Goal: Information Seeking & Learning: Learn about a topic

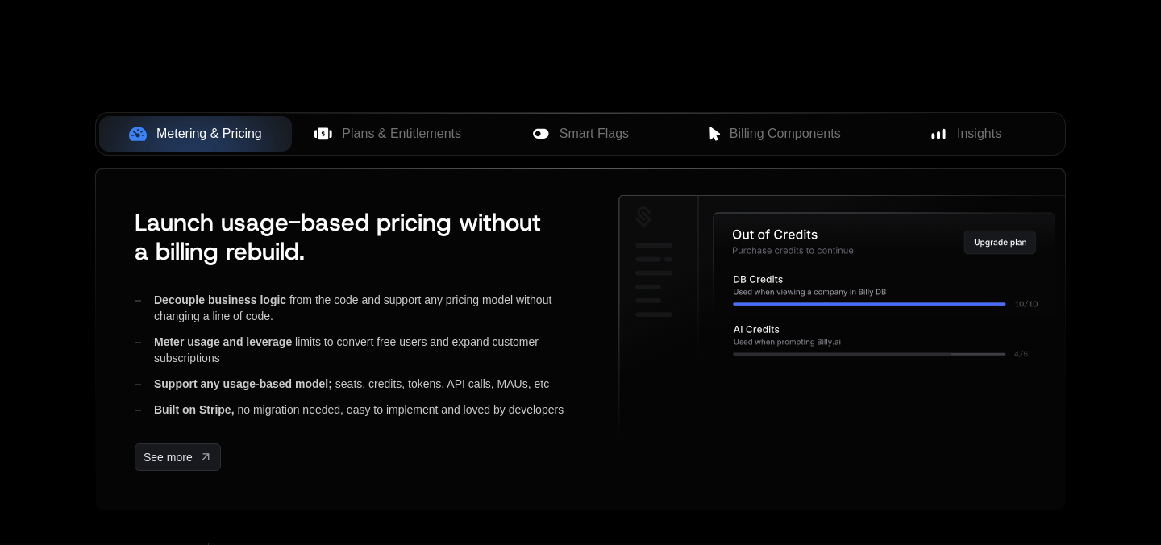
scroll to position [633, 0]
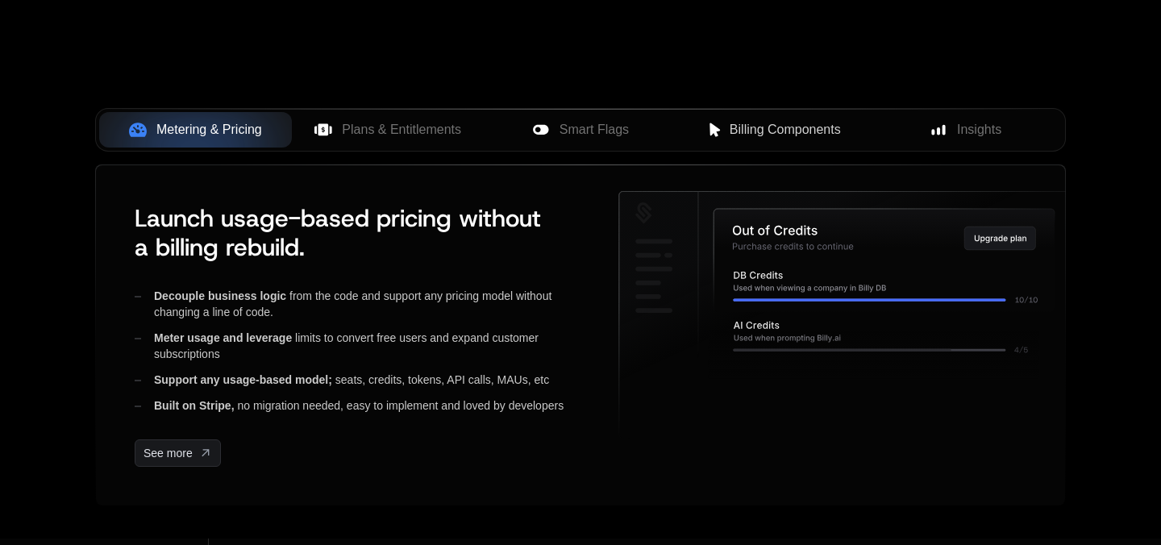
click at [753, 133] on span "Billing Components" at bounding box center [785, 129] width 111 height 19
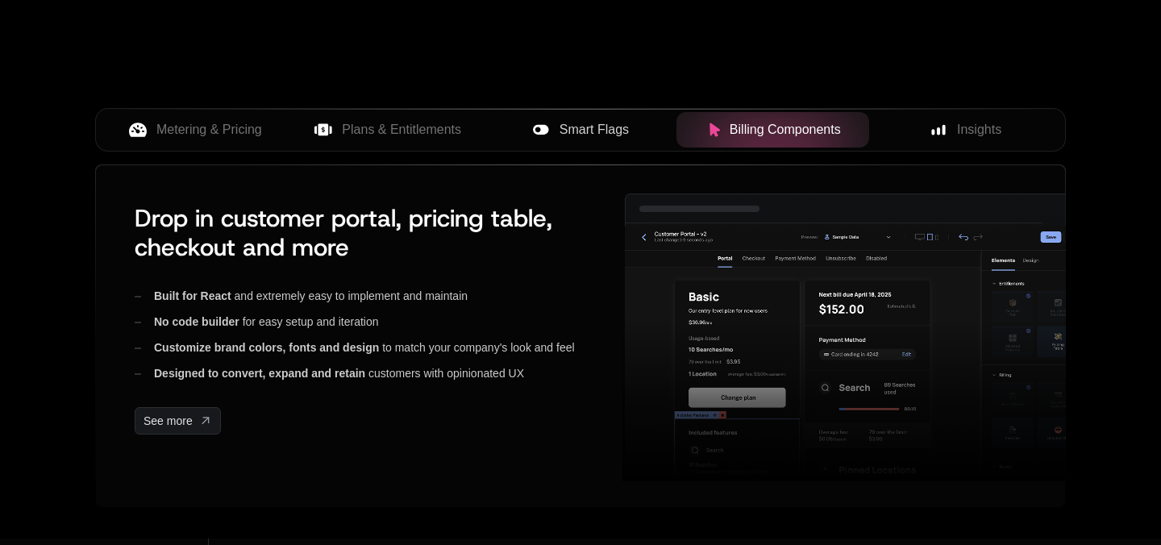
click at [590, 130] on span "Smart Flags" at bounding box center [594, 129] width 69 height 19
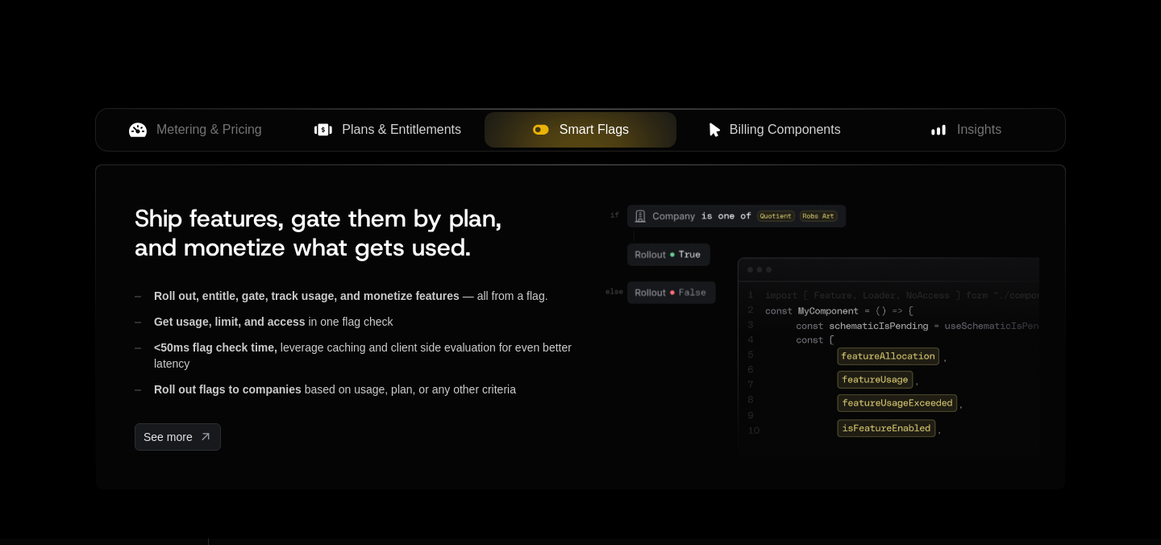
click at [401, 123] on span "Plans & Entitlements" at bounding box center [401, 129] width 119 height 19
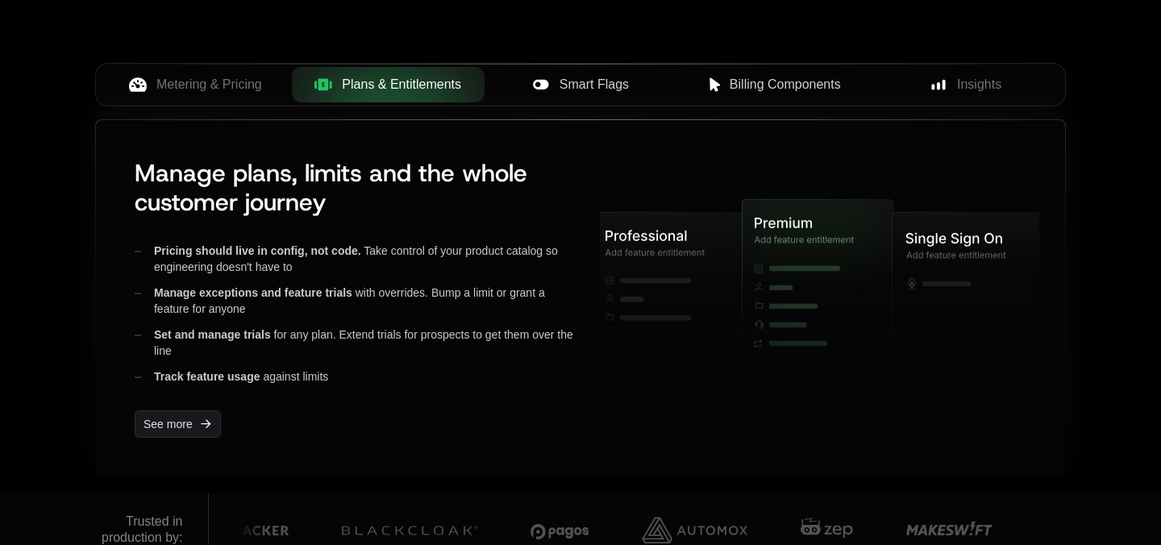
scroll to position [683, 0]
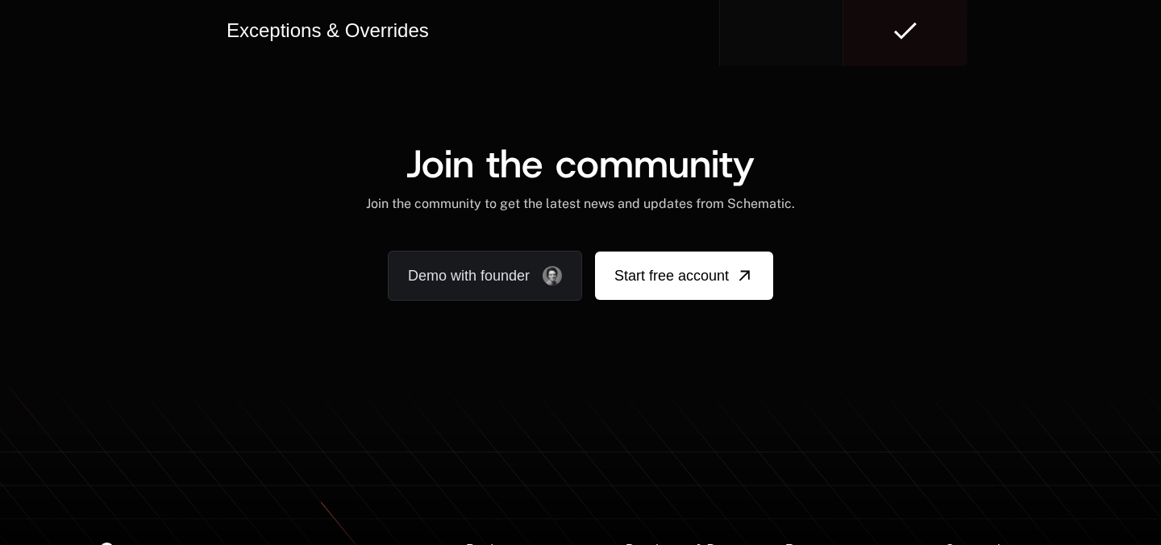
scroll to position [10013, 0]
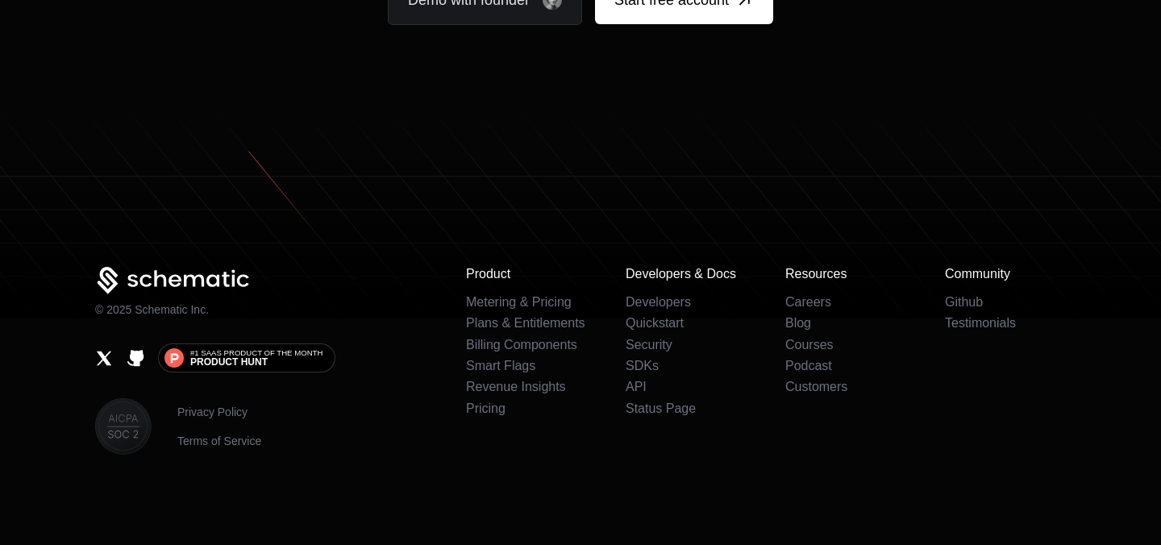
click at [488, 415] on li "Pricing" at bounding box center [526, 409] width 121 height 15
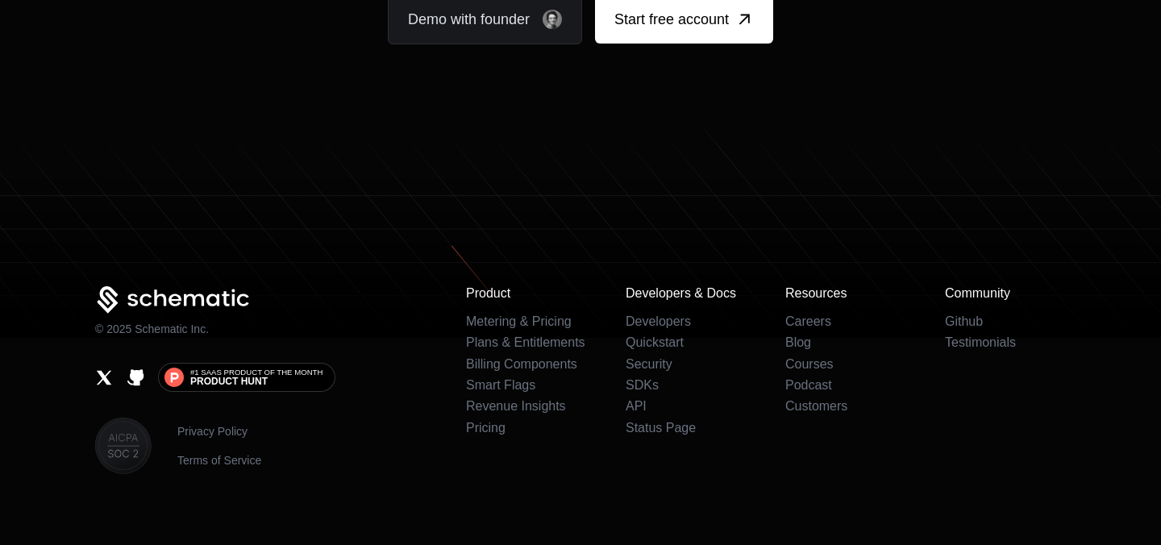
scroll to position [10032, 0]
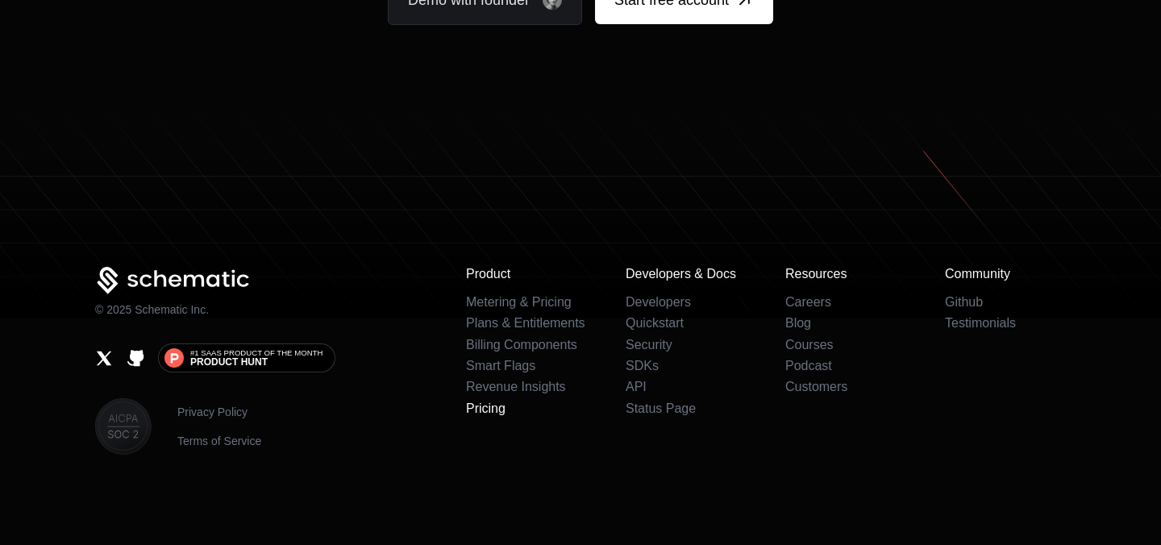
click at [489, 409] on link "Pricing" at bounding box center [486, 409] width 40 height 14
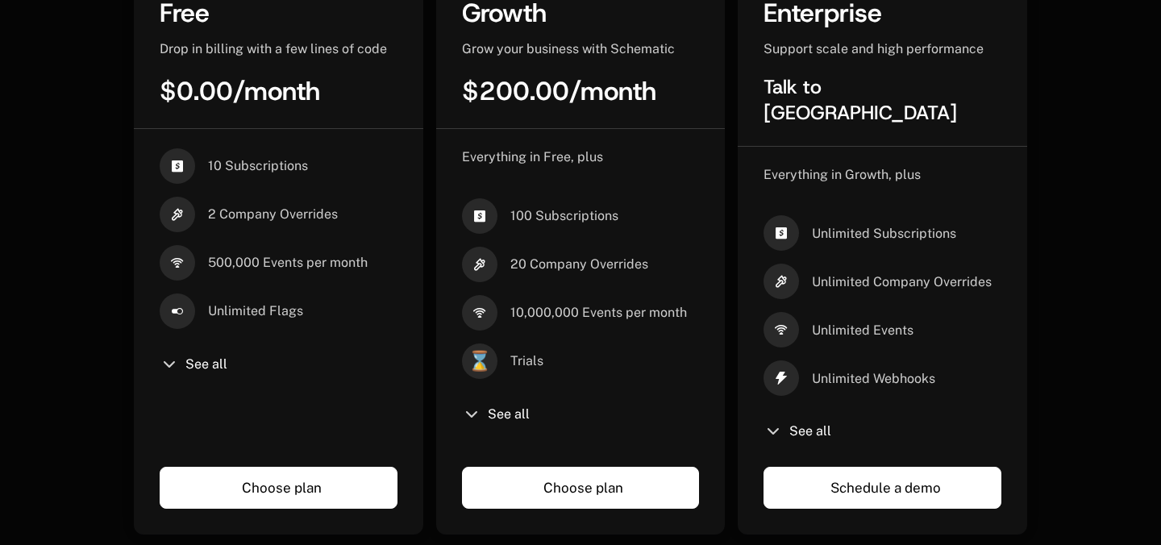
scroll to position [531, 0]
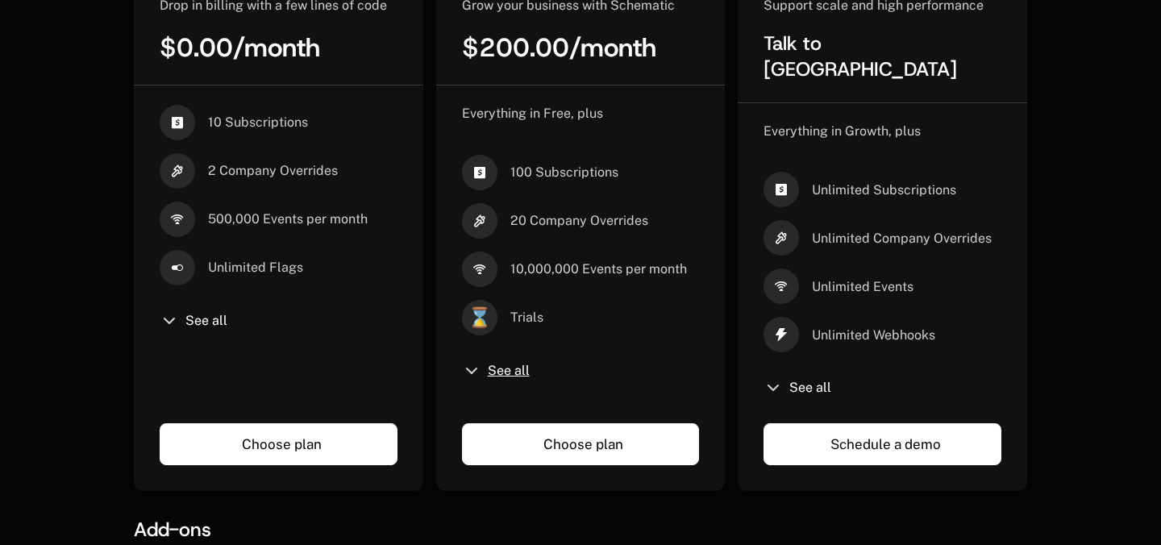
click at [490, 373] on span "See all" at bounding box center [509, 370] width 42 height 13
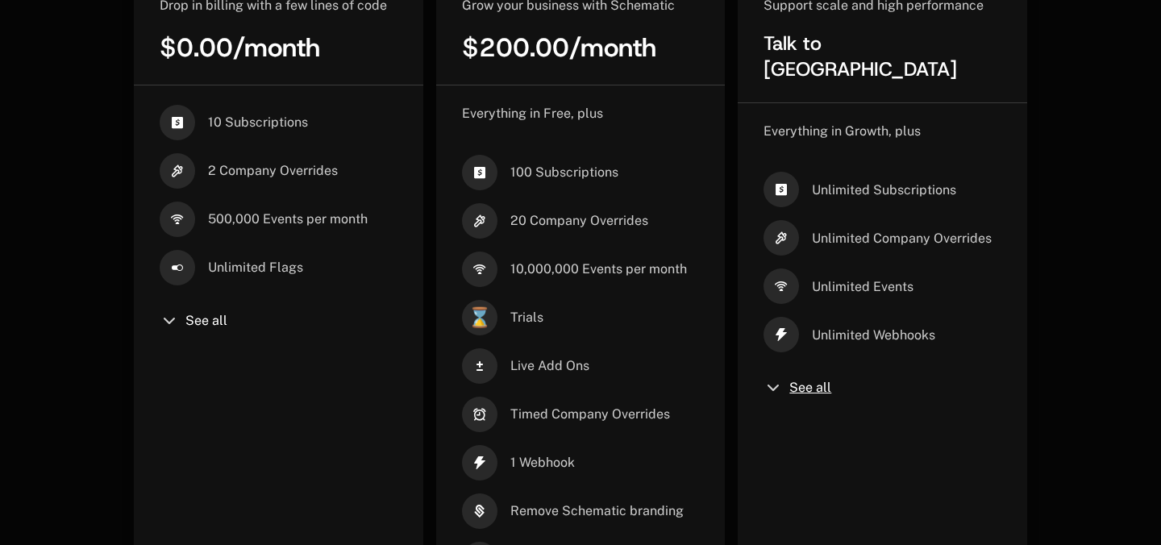
click at [802, 381] on span "See all" at bounding box center [810, 387] width 42 height 13
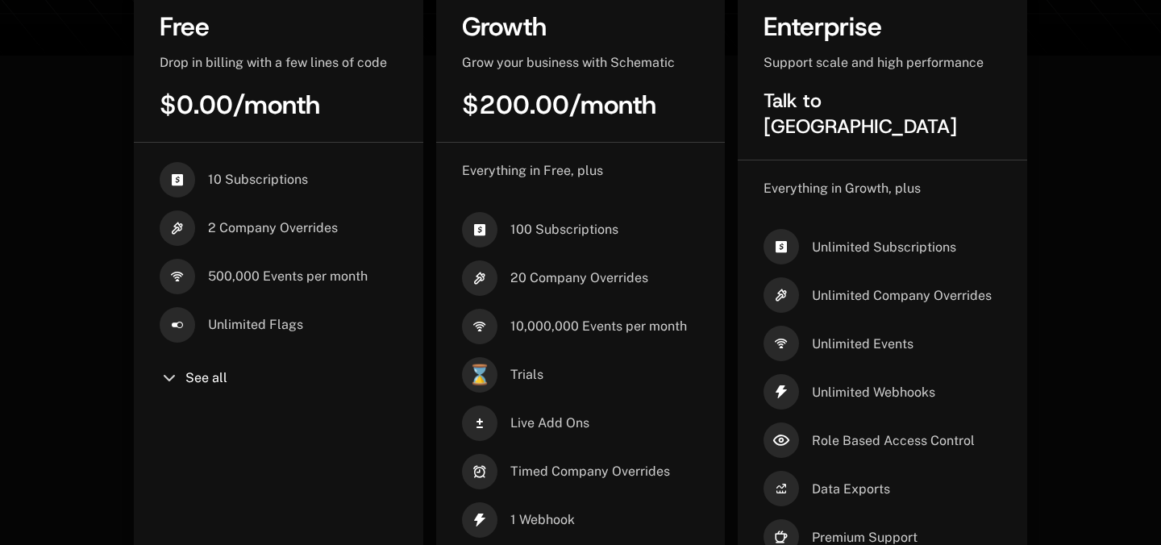
scroll to position [461, 0]
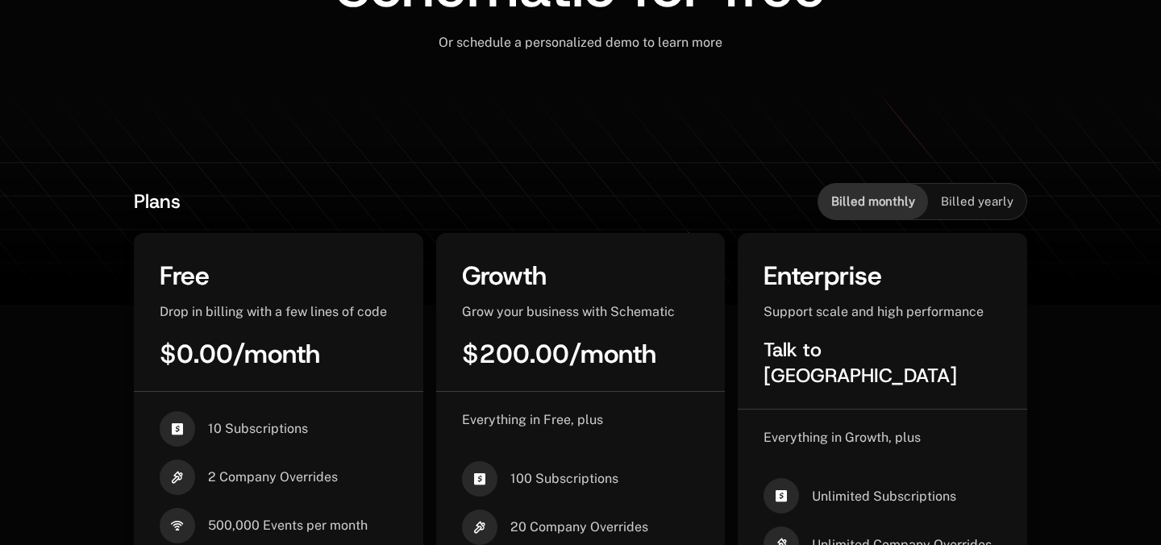
scroll to position [255, 0]
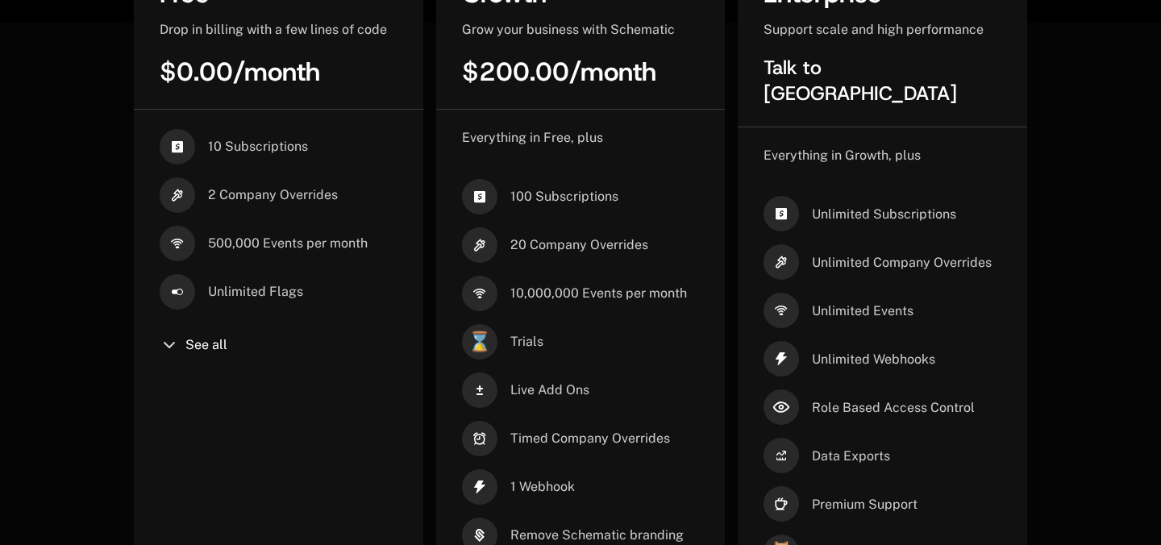
scroll to position [513, 0]
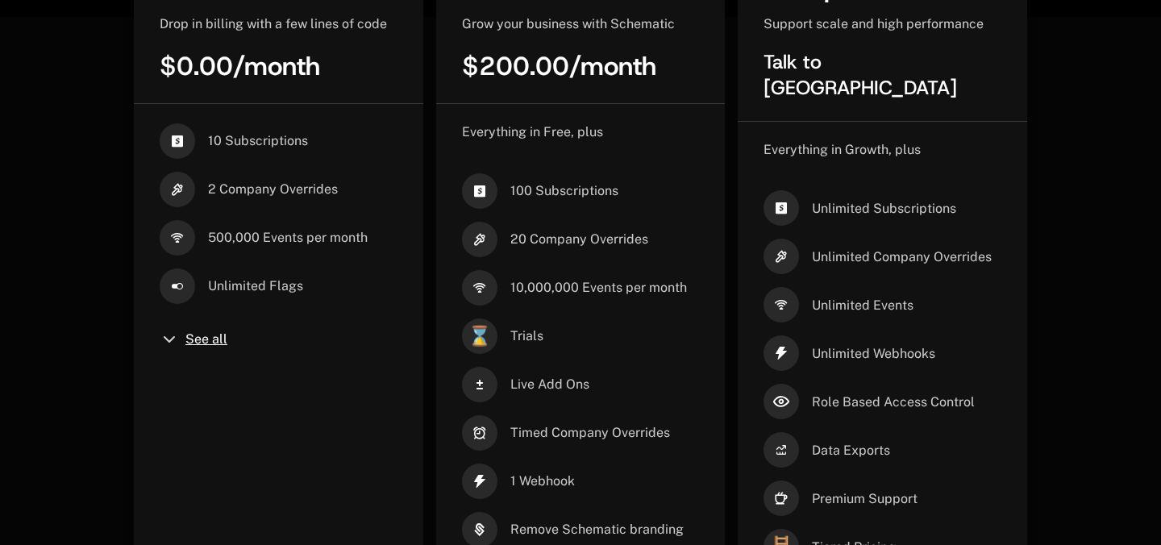
click at [198, 338] on span "See all" at bounding box center [206, 339] width 42 height 13
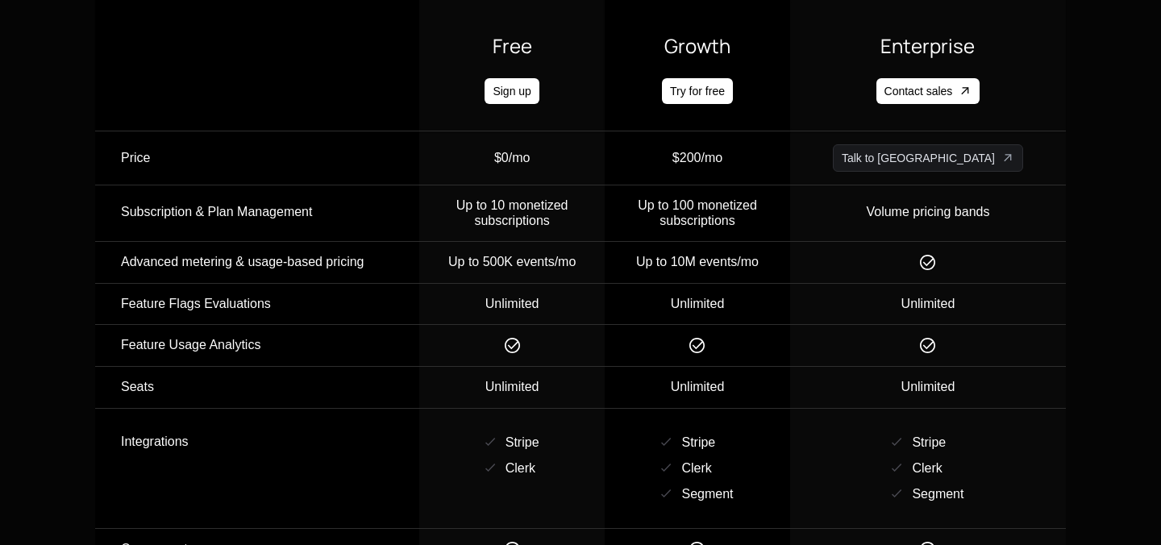
scroll to position [2042, 0]
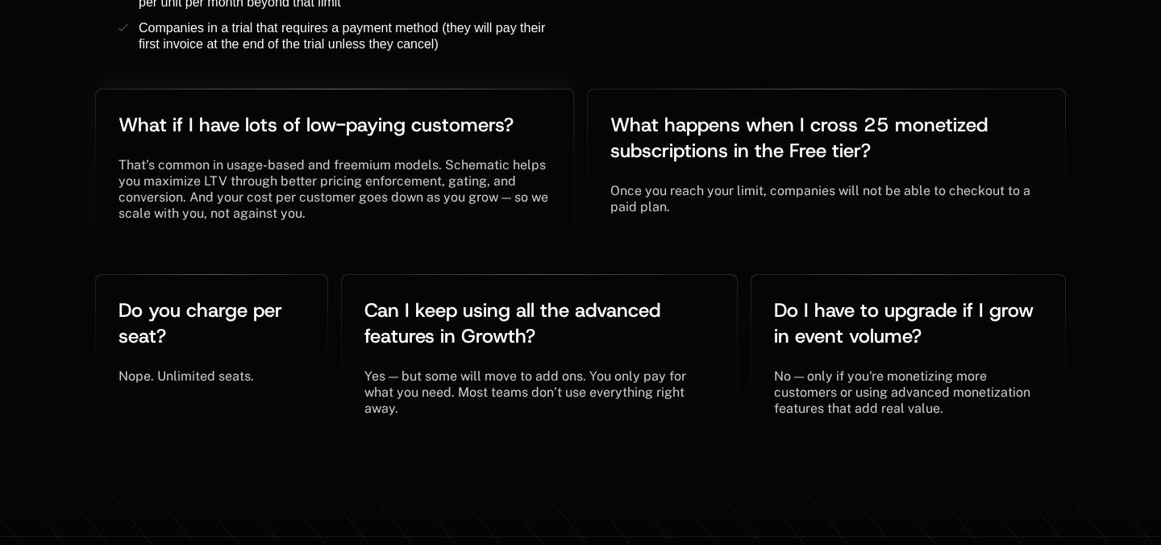
scroll to position [3768, 0]
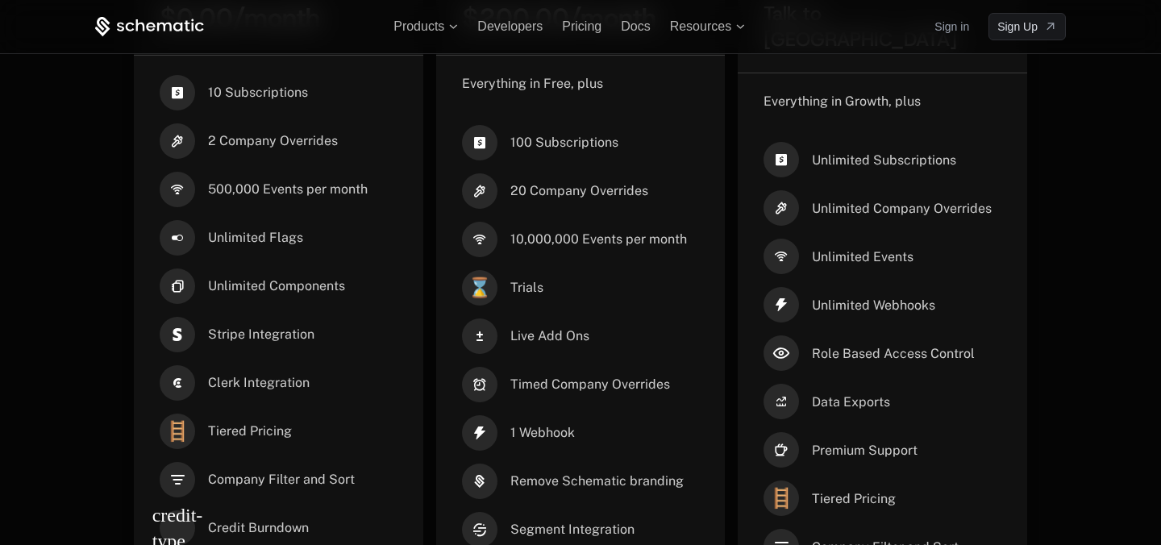
scroll to position [558, 0]
